Goal: Information Seeking & Learning: Understand process/instructions

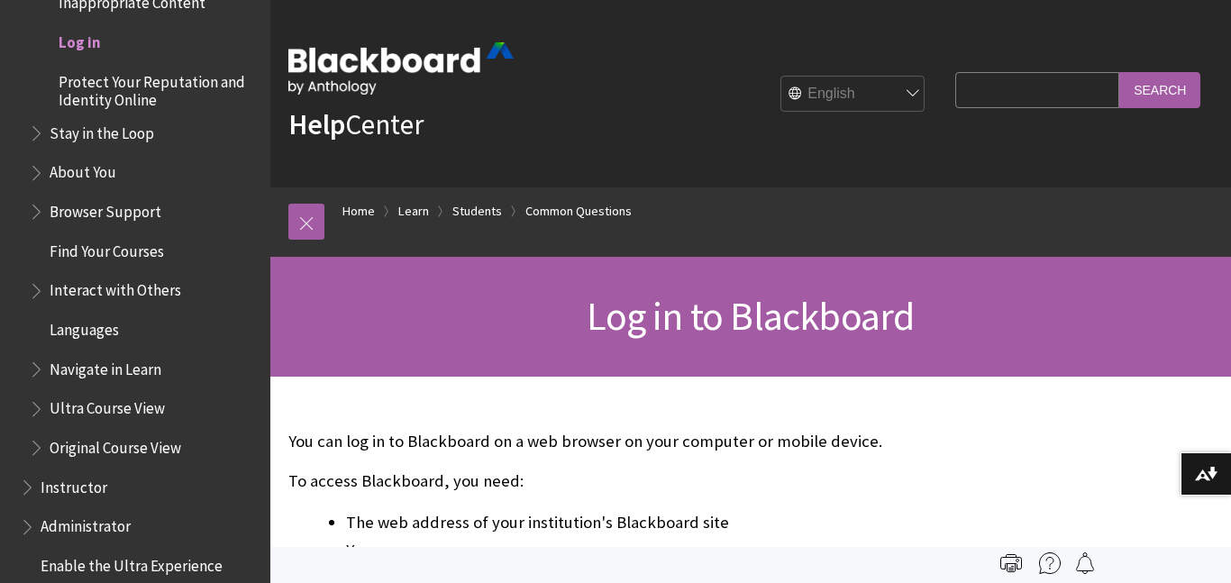
click at [91, 38] on span "Log in" at bounding box center [80, 39] width 42 height 24
click at [77, 45] on span "Log in" at bounding box center [80, 39] width 42 height 24
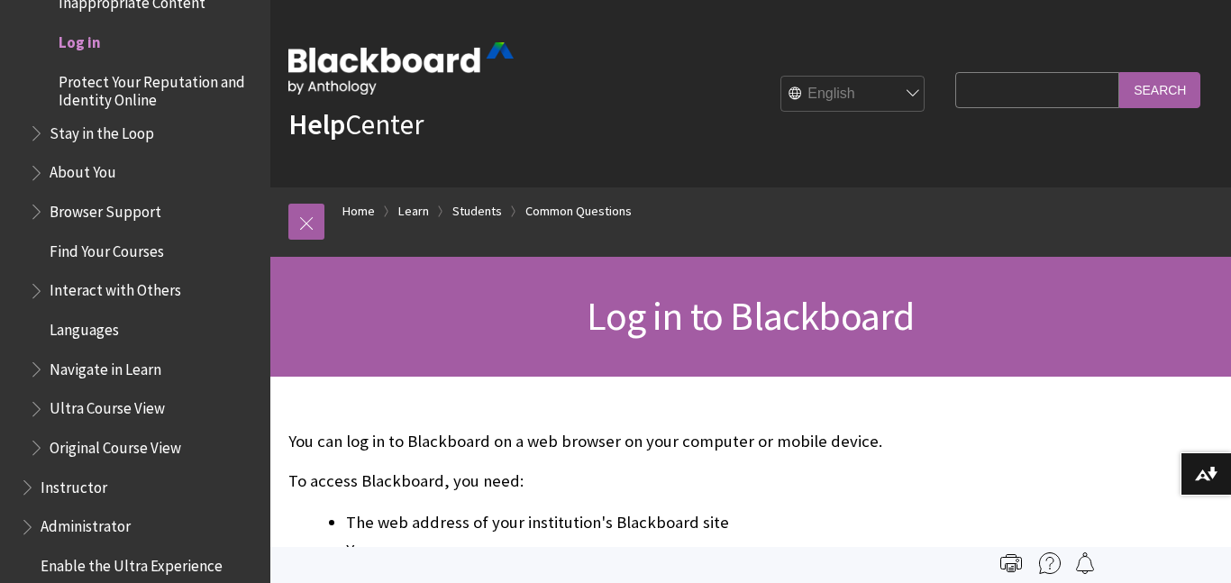
click at [77, 45] on span "Log in" at bounding box center [80, 39] width 42 height 24
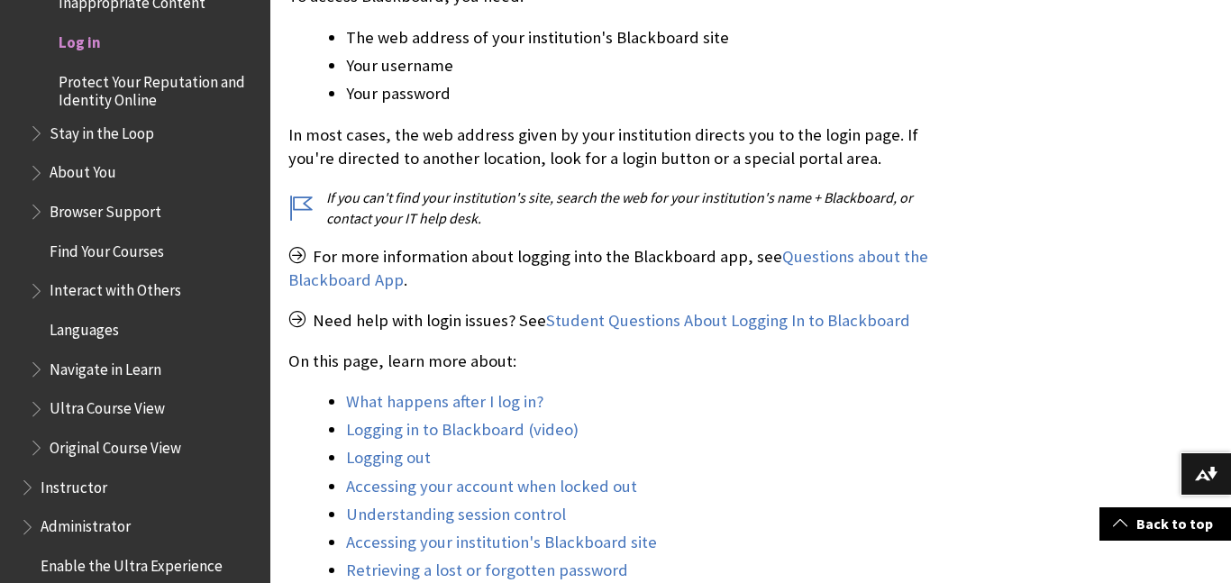
scroll to position [489, 0]
